Goal: Task Accomplishment & Management: Complete application form

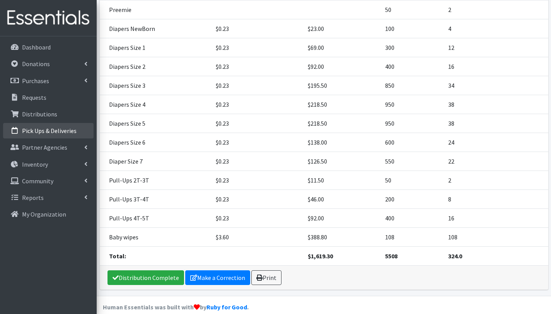
scroll to position [166, 0]
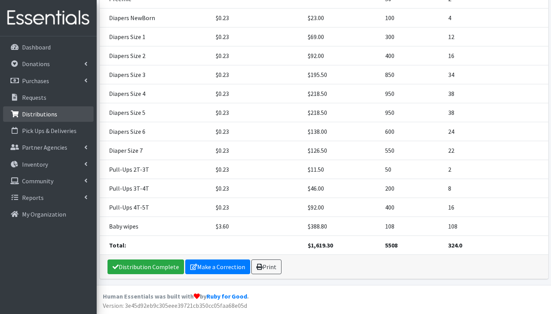
click at [26, 113] on p "Distributions" at bounding box center [39, 114] width 35 height 8
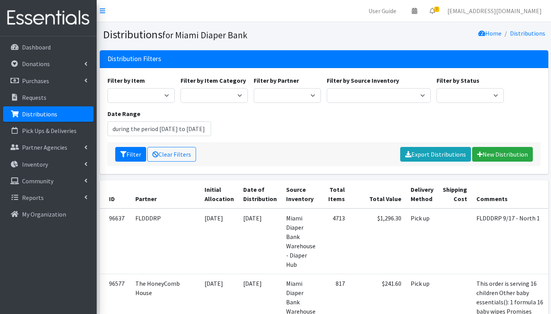
type input "July 17, 2025 - October 17, 2025"
click at [266, 99] on select "305 Pink Pack A Safe Haven for Newborns Basic Needs Miami Belafonte TACOLCY Cen…" at bounding box center [287, 95] width 67 height 15
select select "2808"
click at [254, 88] on select "305 Pink Pack A Safe Haven for Newborns Basic Needs Miami Belafonte TACOLCY Cen…" at bounding box center [287, 95] width 67 height 15
click at [135, 160] on button "Filter" at bounding box center [130, 154] width 31 height 15
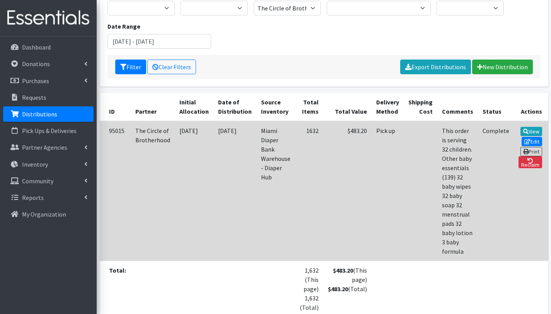
scroll to position [88, 0]
click at [521, 129] on link "View" at bounding box center [532, 130] width 22 height 9
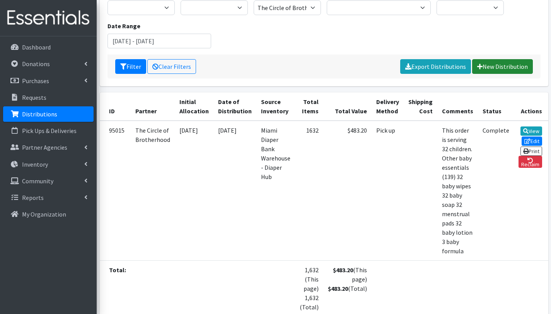
click at [505, 67] on link "New Distribution" at bounding box center [502, 66] width 61 height 15
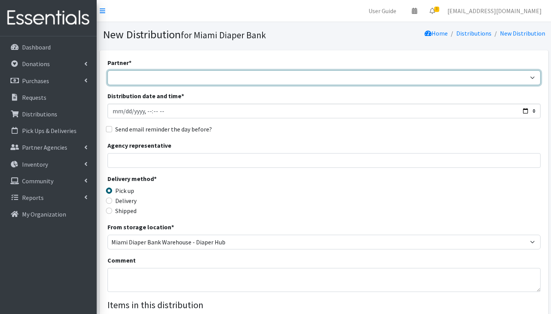
click at [153, 76] on select "305 Pink Pack A Safe Haven for Newborns Basic Needs Miami Belafonte TACOLCY Cen…" at bounding box center [324, 77] width 433 height 15
select select "2808"
click at [108, 70] on select "305 Pink Pack A Safe Haven for Newborns Basic Needs Miami Belafonte TACOLCY Cen…" at bounding box center [324, 77] width 433 height 15
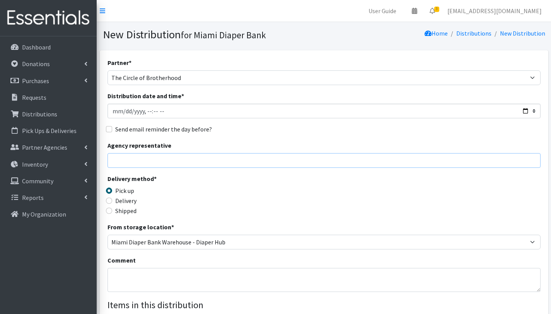
click at [149, 161] on input "Agency representative" at bounding box center [324, 160] width 433 height 15
type input "Mr Berry"
click at [126, 274] on textarea "Comment" at bounding box center [324, 280] width 433 height 24
paste textarea "10 back packs 16""
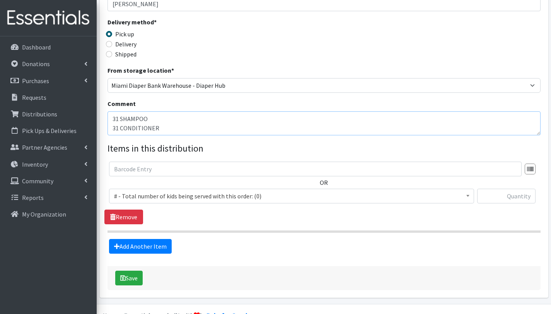
scroll to position [156, 0]
type textarea "This order will be serving 31 children. Other baby essentials 31 baby wipes 11 …"
click at [136, 199] on span "# - Total number of kids being served with this order: (0)" at bounding box center [291, 196] width 355 height 11
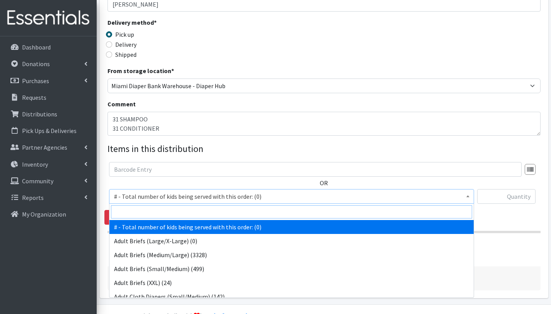
click at [139, 215] on input "search" at bounding box center [291, 211] width 361 height 13
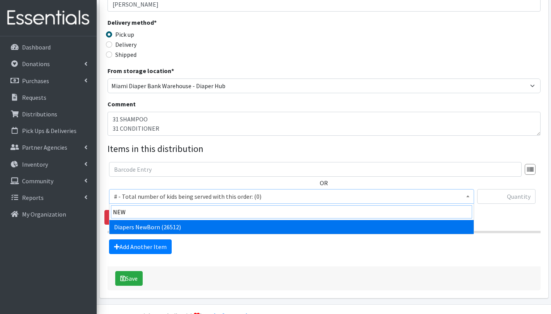
type input "NEW"
select select "2648"
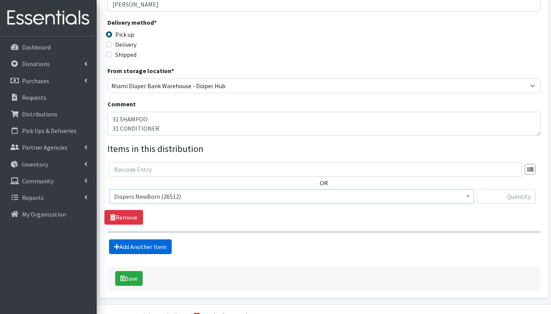
click at [142, 251] on link "Add Another Item" at bounding box center [140, 246] width 63 height 15
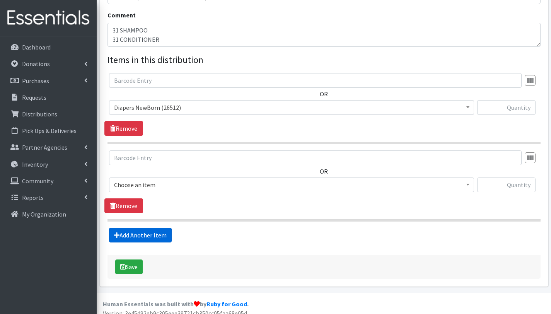
scroll to position [253, 0]
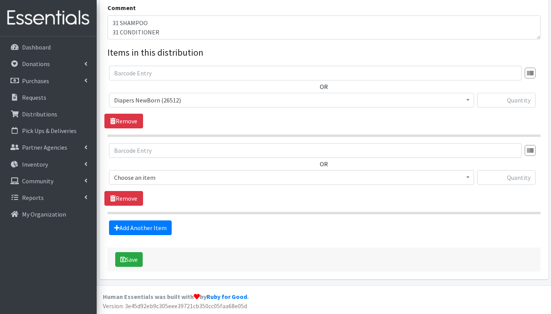
click at [151, 177] on span "Choose an item" at bounding box center [291, 177] width 355 height 11
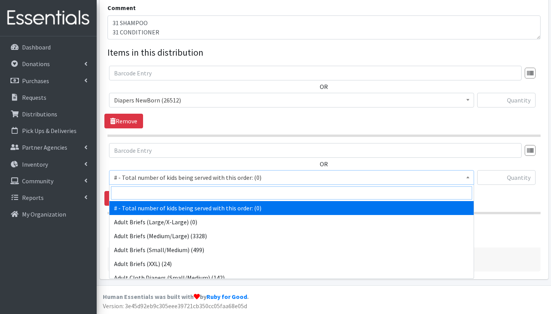
click at [152, 190] on input "search" at bounding box center [291, 192] width 361 height 13
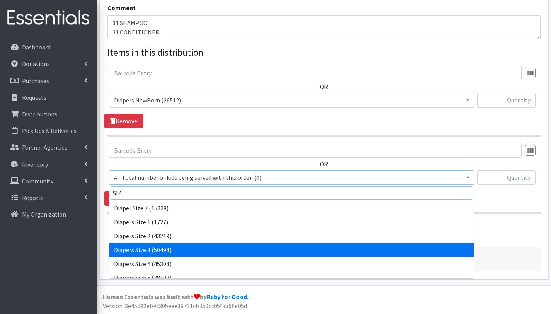
type input "SIZ"
select select "2655"
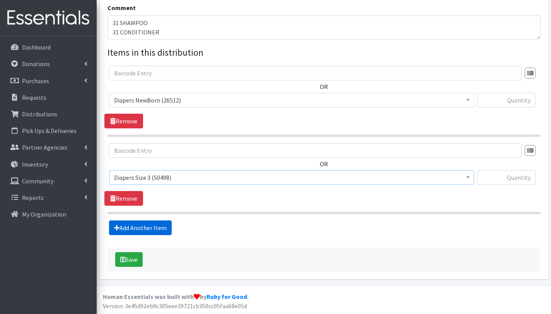
click at [132, 229] on link "Add Another Item" at bounding box center [140, 227] width 63 height 15
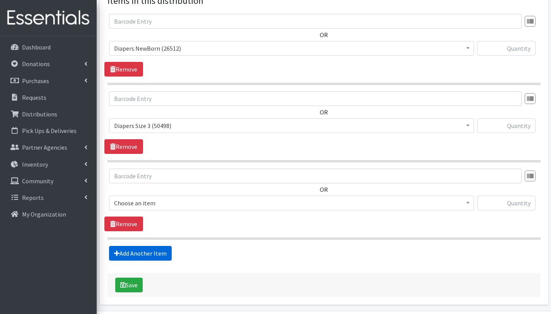
scroll to position [330, 0]
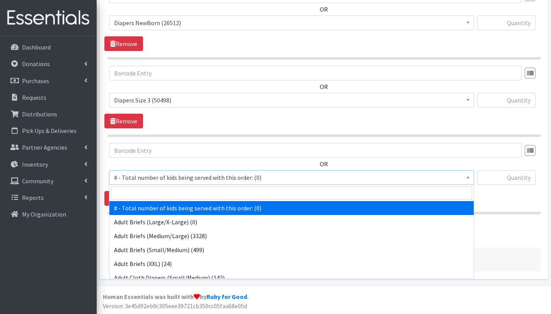
click at [140, 174] on span "# - Total number of kids being served with this order: (0)" at bounding box center [291, 177] width 355 height 11
click at [143, 193] on input "search" at bounding box center [291, 192] width 361 height 13
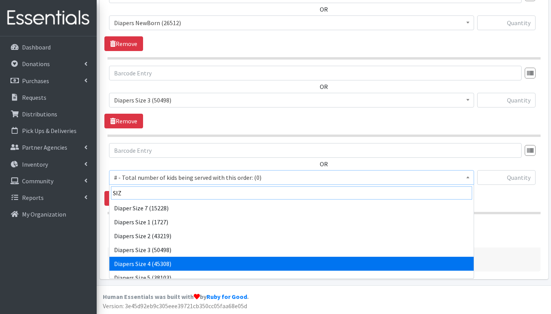
type input "SIZ"
select select "2661"
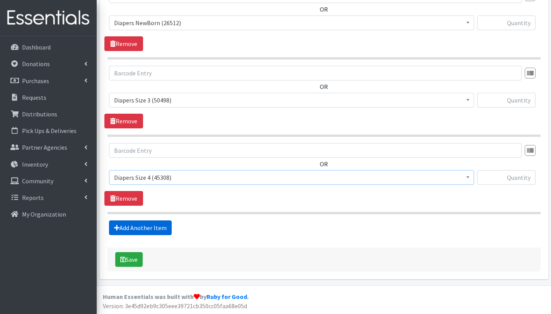
click at [153, 226] on link "Add Another Item" at bounding box center [140, 227] width 63 height 15
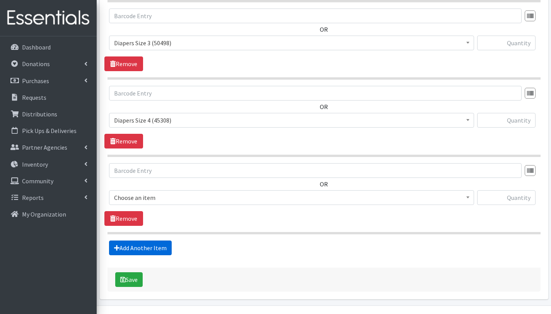
scroll to position [407, 0]
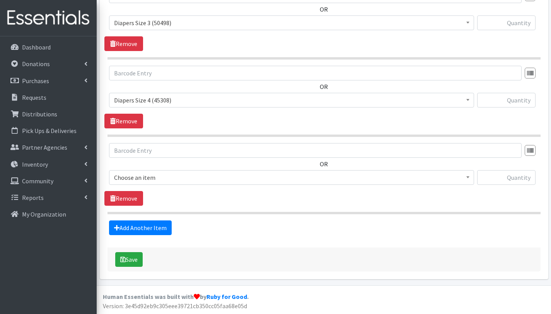
click at [159, 176] on span "Choose an item" at bounding box center [291, 177] width 355 height 11
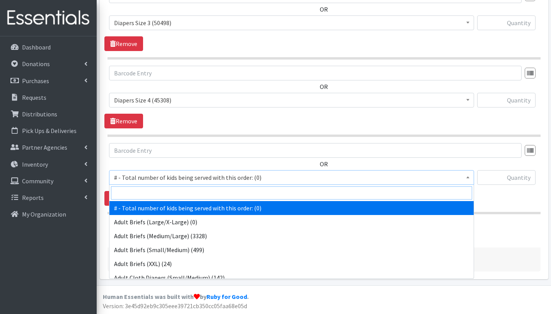
click at [160, 198] on input "search" at bounding box center [291, 192] width 361 height 13
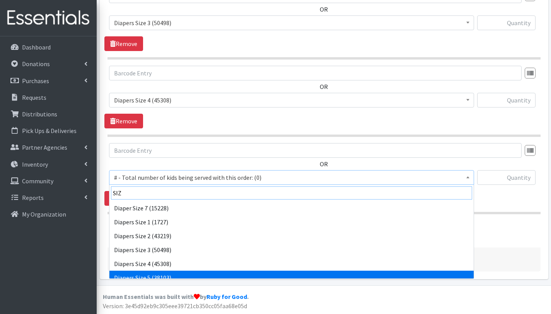
type input "SIZ"
select select "2652"
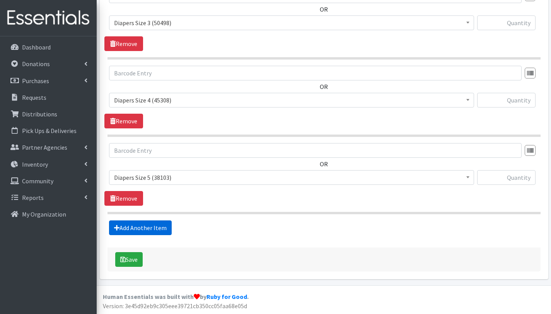
click at [152, 229] on link "Add Another Item" at bounding box center [140, 227] width 63 height 15
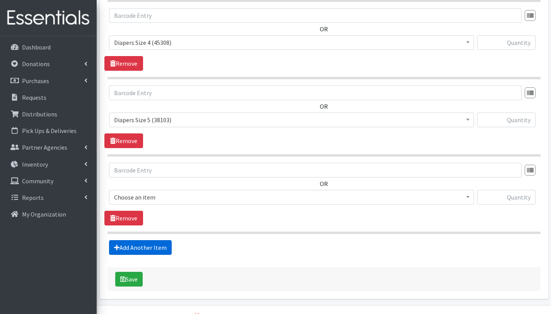
scroll to position [485, 0]
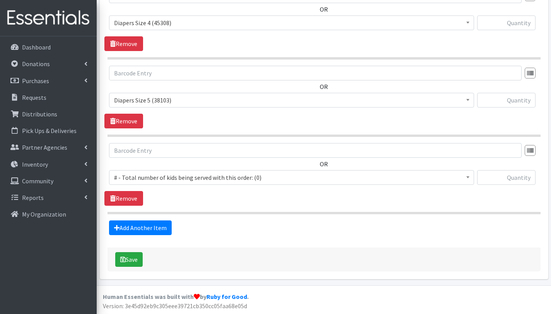
click at [146, 174] on span "# - Total number of kids being served with this order: (0)" at bounding box center [291, 177] width 355 height 11
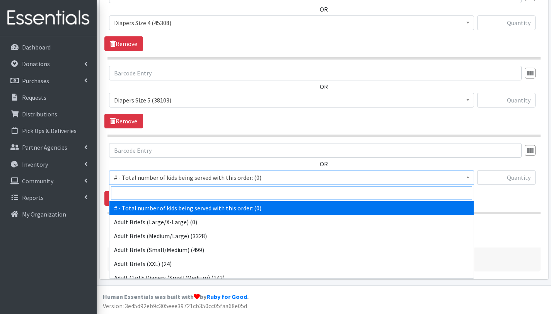
click at [145, 194] on input "search" at bounding box center [291, 192] width 361 height 13
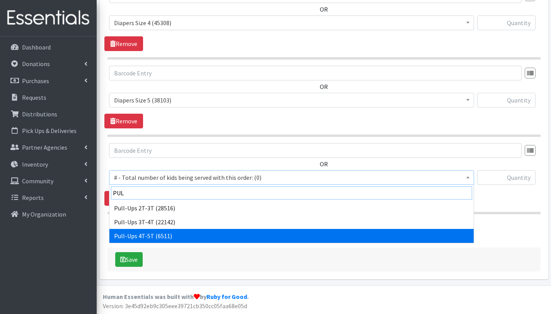
type input "PUL"
select select "2680"
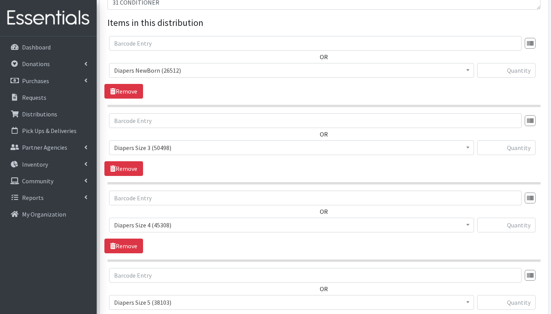
scroll to position [280, 0]
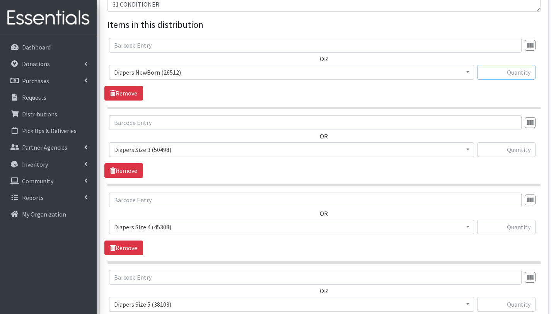
click at [518, 72] on input "text" at bounding box center [506, 72] width 58 height 15
type input "100"
click at [526, 150] on input "text" at bounding box center [506, 149] width 58 height 15
type input "250"
click at [517, 225] on input "text" at bounding box center [506, 227] width 58 height 15
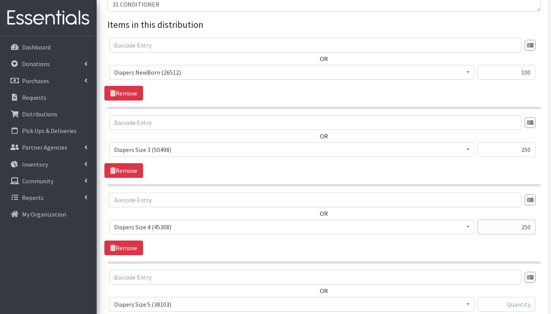
type input "250"
click at [512, 301] on input "text" at bounding box center [506, 304] width 58 height 15
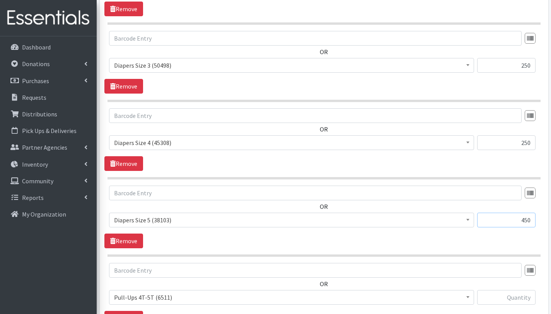
scroll to position [377, 0]
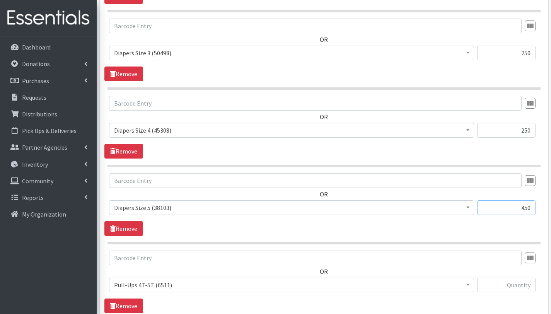
type input "450"
click at [516, 282] on input "text" at bounding box center [506, 285] width 58 height 15
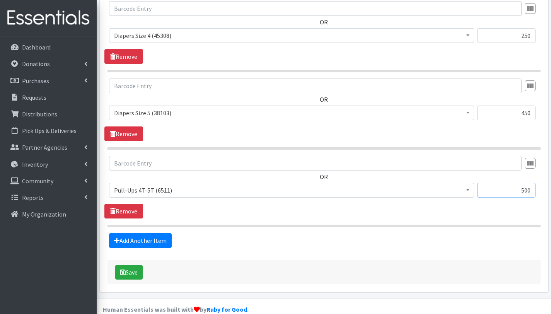
scroll to position [485, 0]
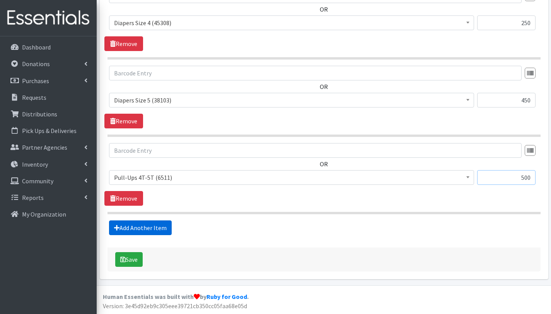
type input "500"
click at [141, 229] on link "Add Another Item" at bounding box center [140, 227] width 63 height 15
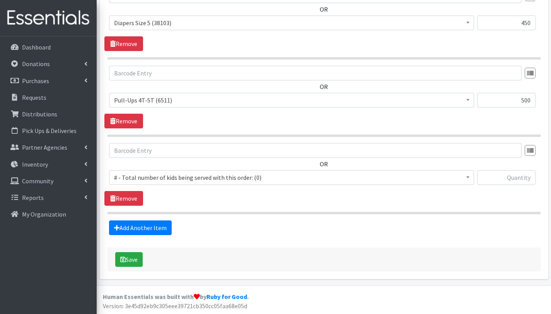
click at [162, 173] on span "# - Total number of kids being served with this order: (0)" at bounding box center [291, 177] width 355 height 11
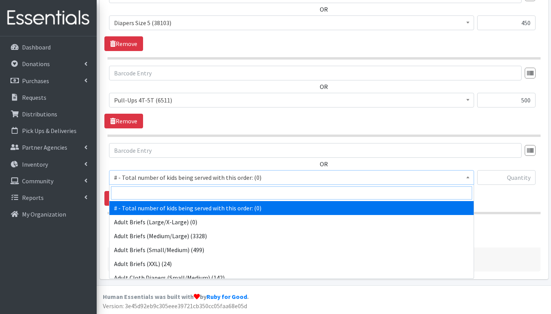
click at [164, 191] on input "search" at bounding box center [291, 192] width 361 height 13
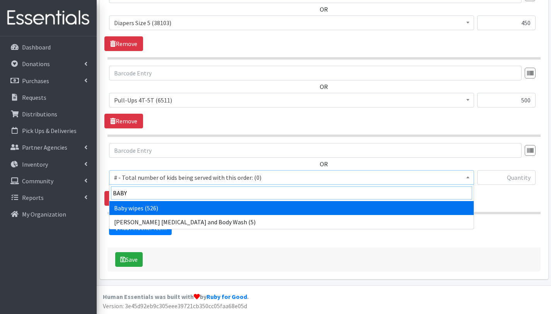
type input "BABY"
select select "2649"
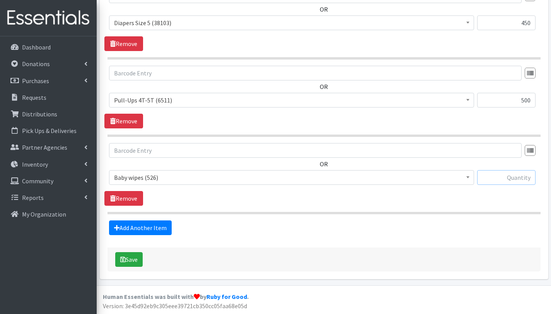
click at [523, 181] on input "text" at bounding box center [506, 177] width 58 height 15
type input "31"
click at [135, 257] on button "Save" at bounding box center [128, 259] width 27 height 15
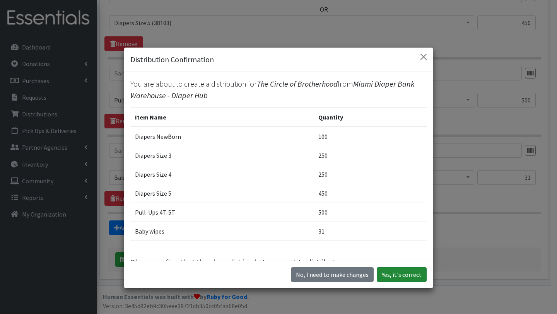
click at [403, 273] on button "Yes, it's correct" at bounding box center [402, 274] width 50 height 15
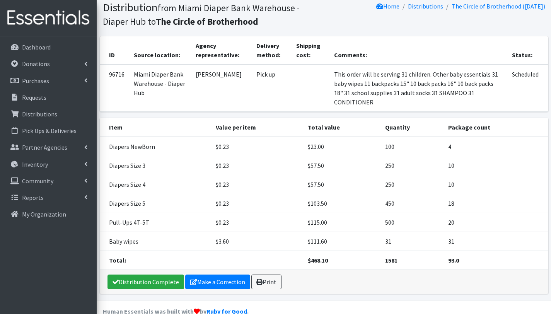
scroll to position [93, 0]
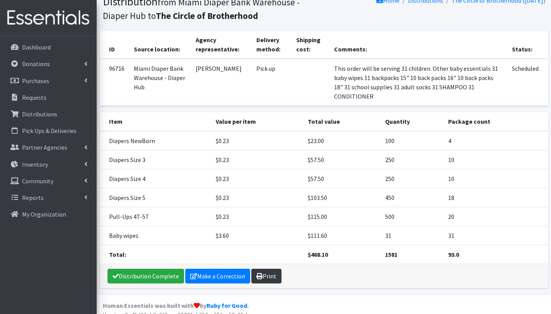
click at [268, 270] on link "Print" at bounding box center [266, 276] width 30 height 15
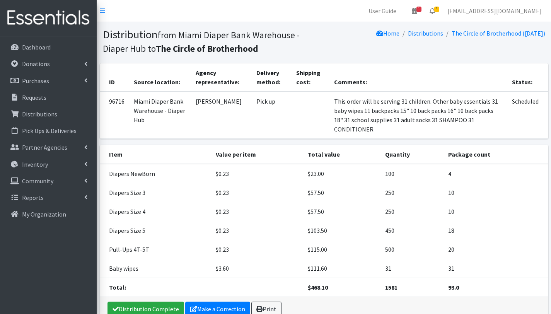
scroll to position [33, 0]
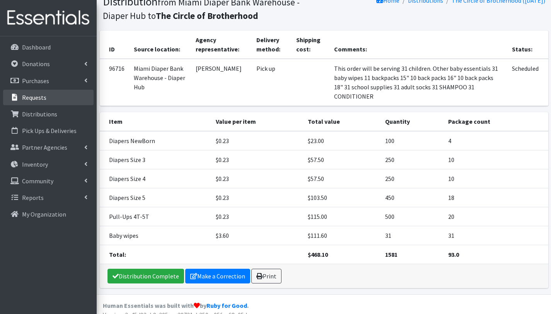
click at [38, 98] on p "Requests" at bounding box center [34, 98] width 24 height 8
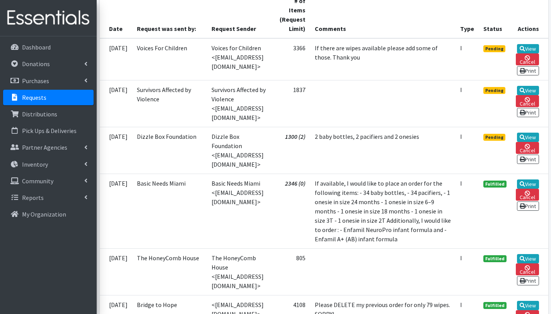
scroll to position [190, 0]
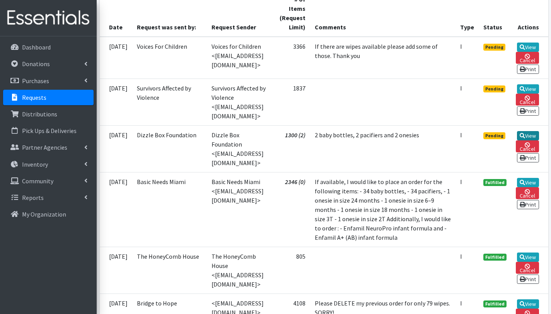
click at [525, 139] on link "View" at bounding box center [528, 135] width 22 height 9
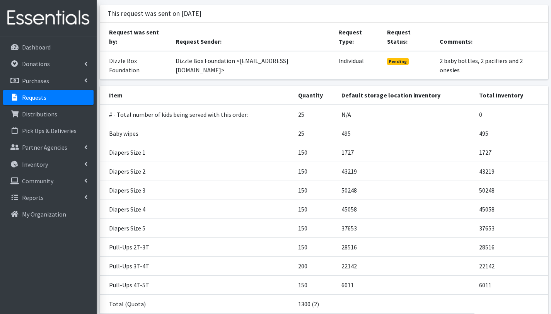
scroll to position [85, 0]
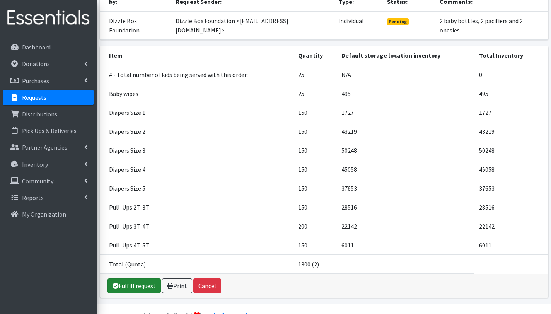
click at [147, 278] on link "Fulfill request" at bounding box center [134, 285] width 53 height 15
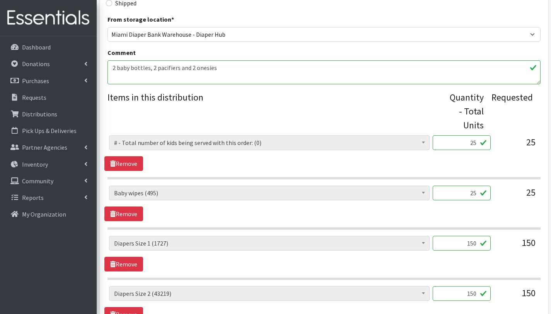
scroll to position [240, 0]
click at [112, 68] on textarea "2 baby bottles, 2 pacifiers and 2 onesies" at bounding box center [324, 72] width 433 height 24
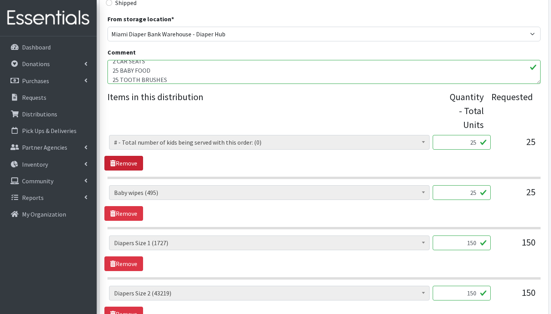
type textarea "THIS ORDER IS SERVING 25 CHILDREN. OTHER BABY ESSENTIALS(): 2 baby bottles, 2 p…"
click at [130, 169] on link "Remove" at bounding box center [123, 163] width 39 height 15
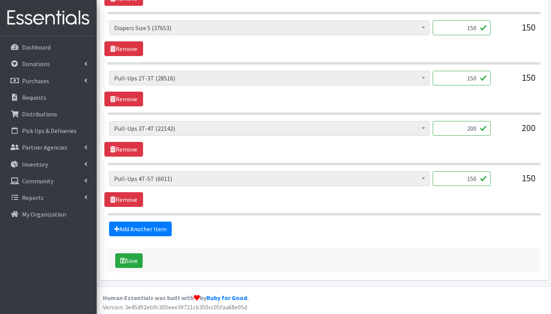
scroll to position [607, 0]
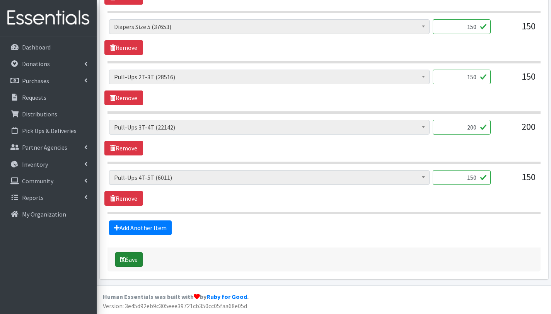
click at [129, 262] on button "Save" at bounding box center [128, 259] width 27 height 15
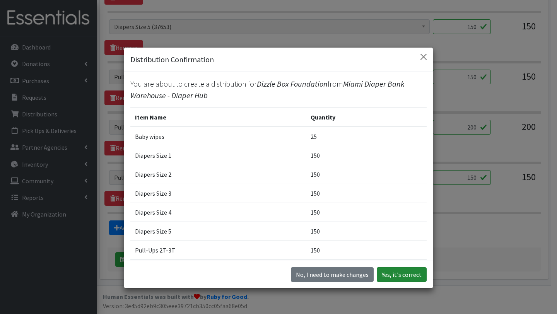
click at [411, 277] on button "Yes, it's correct" at bounding box center [402, 274] width 50 height 15
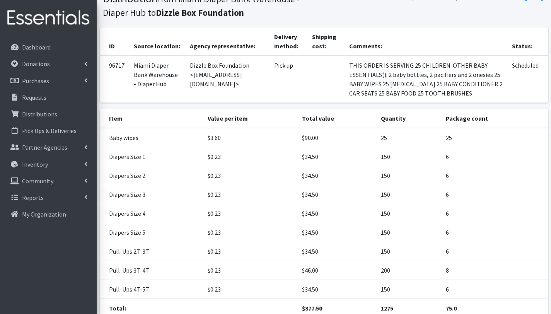
scroll to position [169, 0]
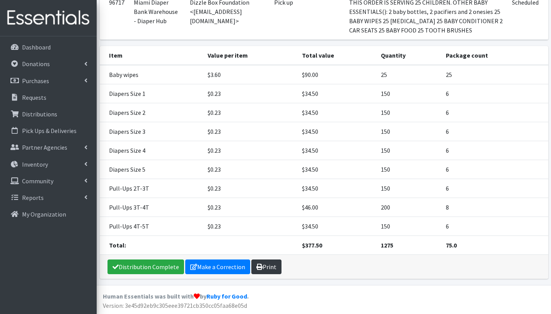
click at [265, 267] on link "Print" at bounding box center [266, 267] width 30 height 15
